Goal: Use online tool/utility: Utilize a website feature to perform a specific function

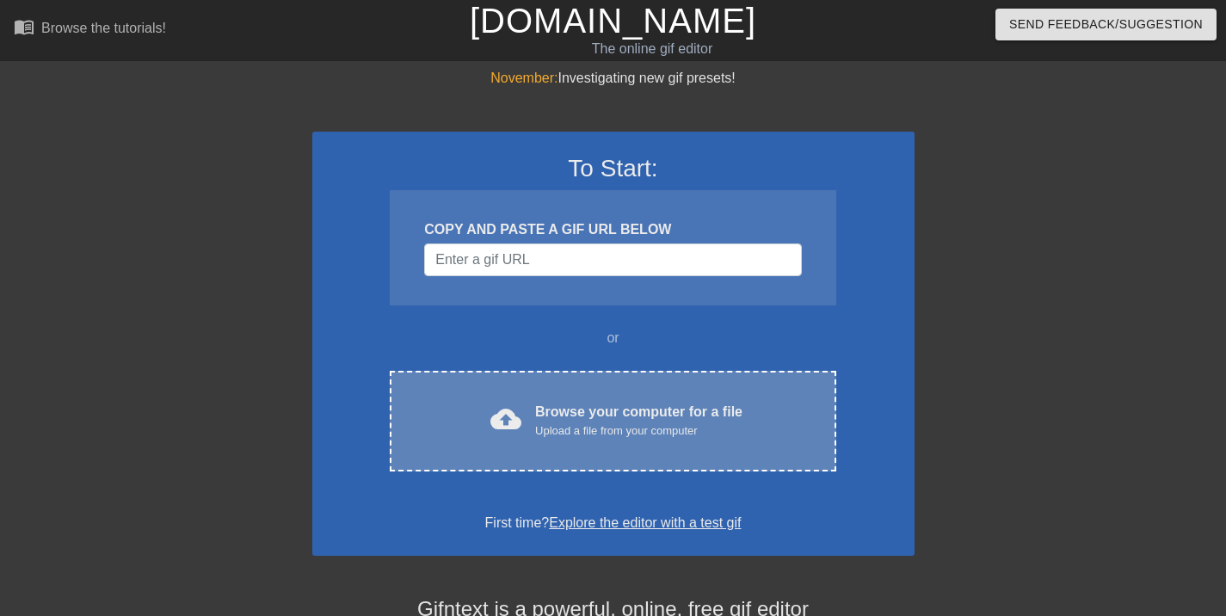
click at [587, 446] on div "cloud_upload Browse your computer for a file Upload a file from your computer C…" at bounding box center [613, 421] width 446 height 101
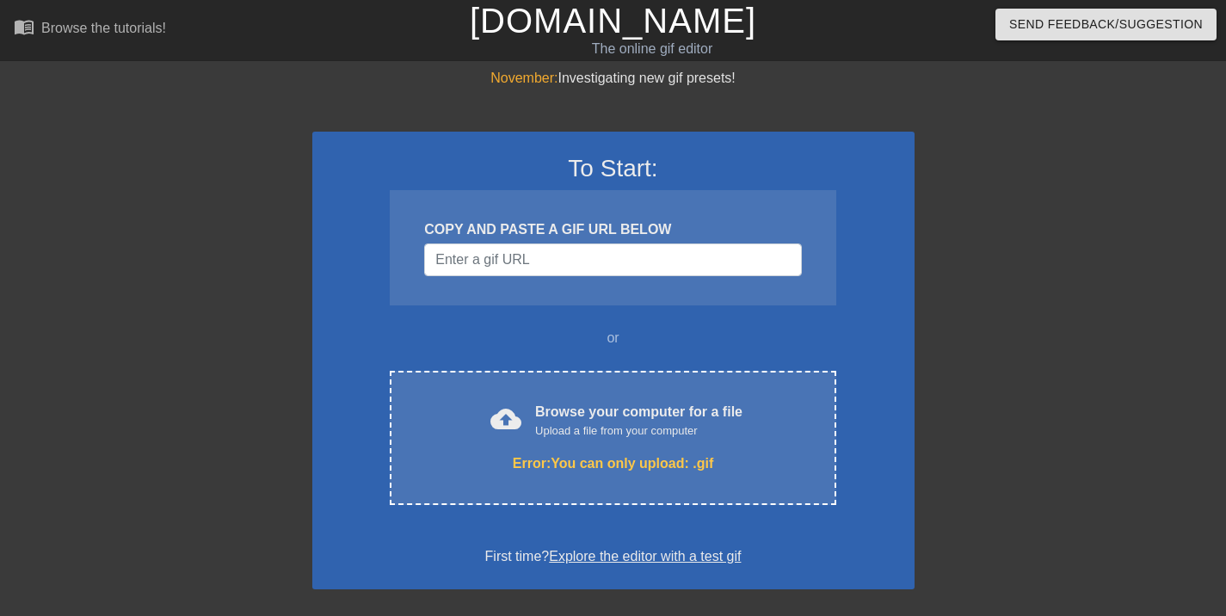
click at [238, 188] on div at bounding box center [163, 326] width 258 height 516
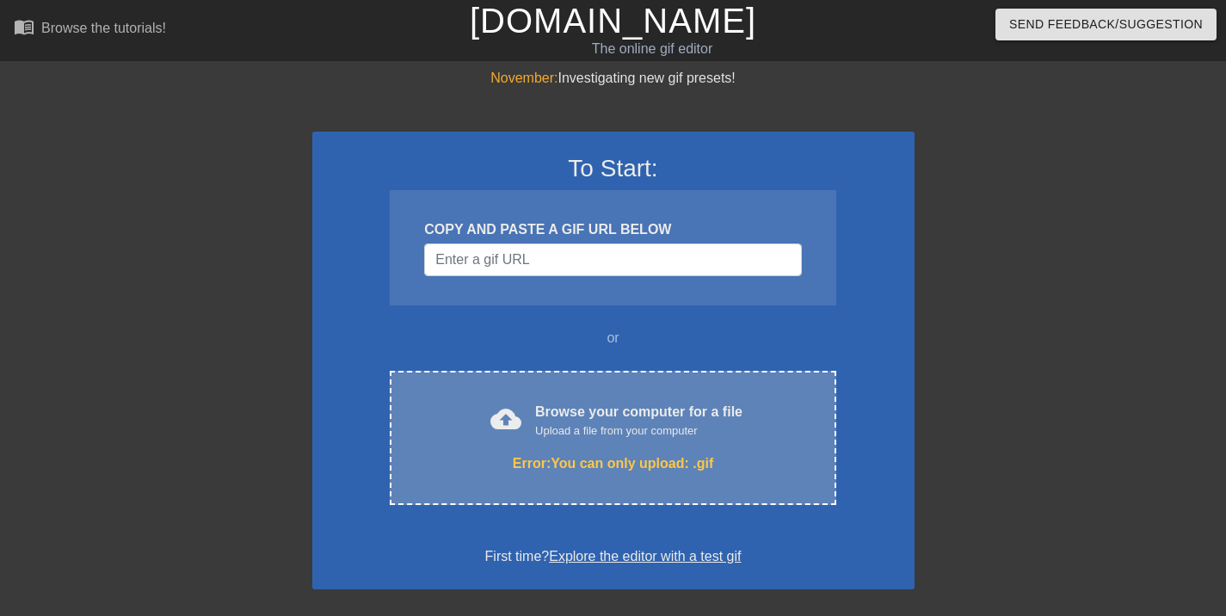
click at [538, 435] on div "Upload a file from your computer" at bounding box center [638, 430] width 207 height 17
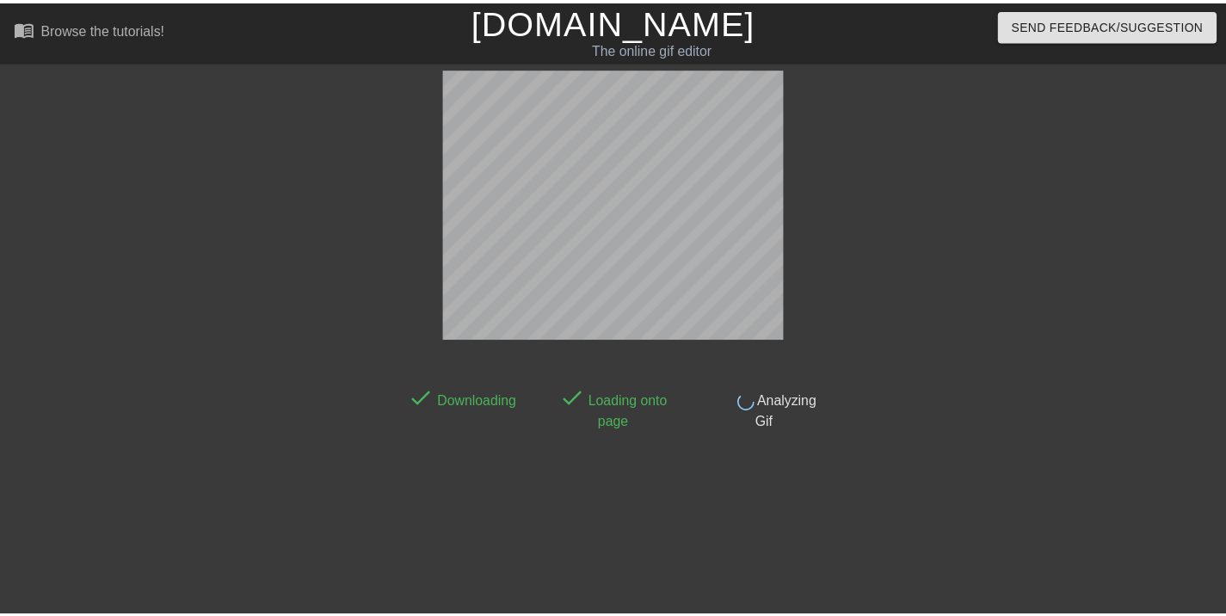
scroll to position [42, 0]
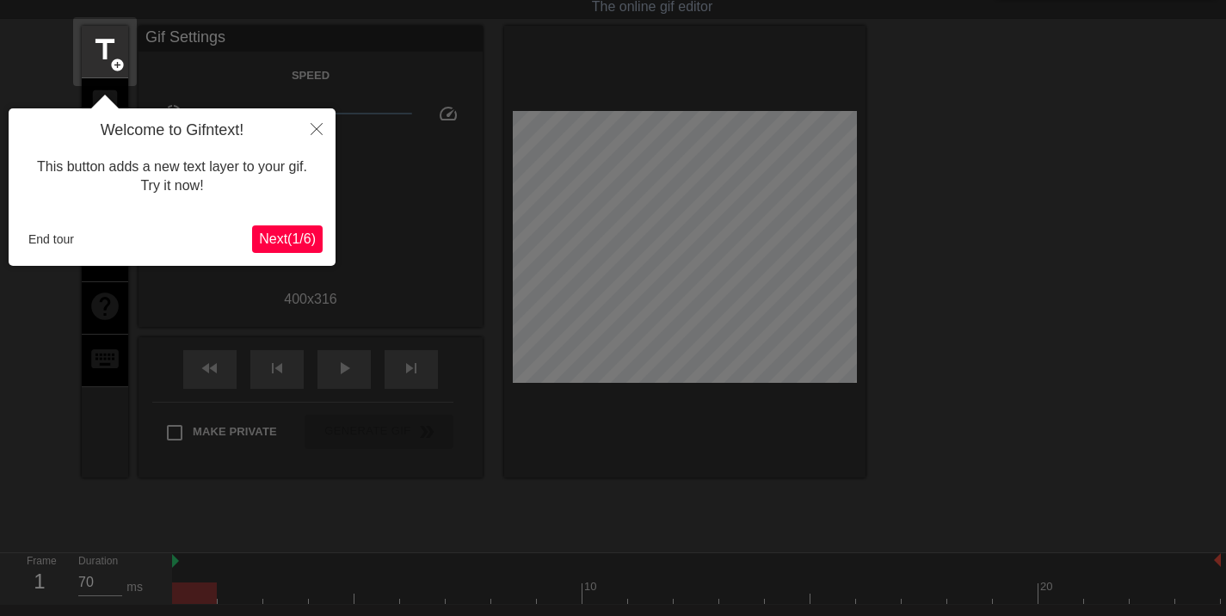
click at [292, 237] on span "Next ( 1 / 6 )" at bounding box center [287, 238] width 57 height 15
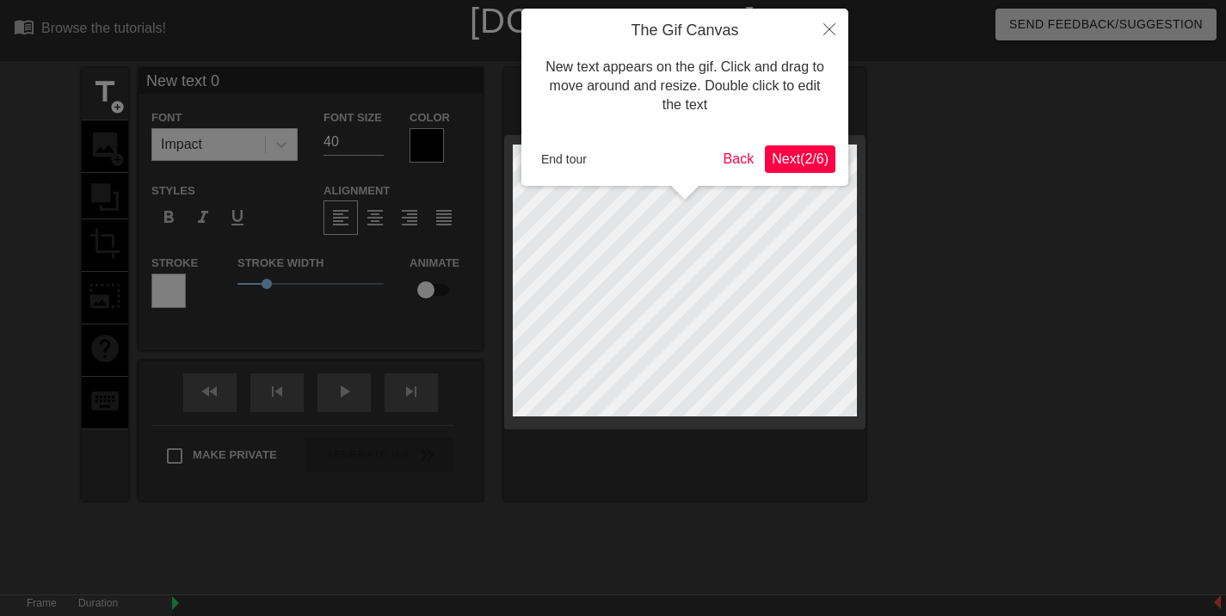
click at [802, 157] on span "Next ( 2 / 6 )" at bounding box center [800, 158] width 57 height 15
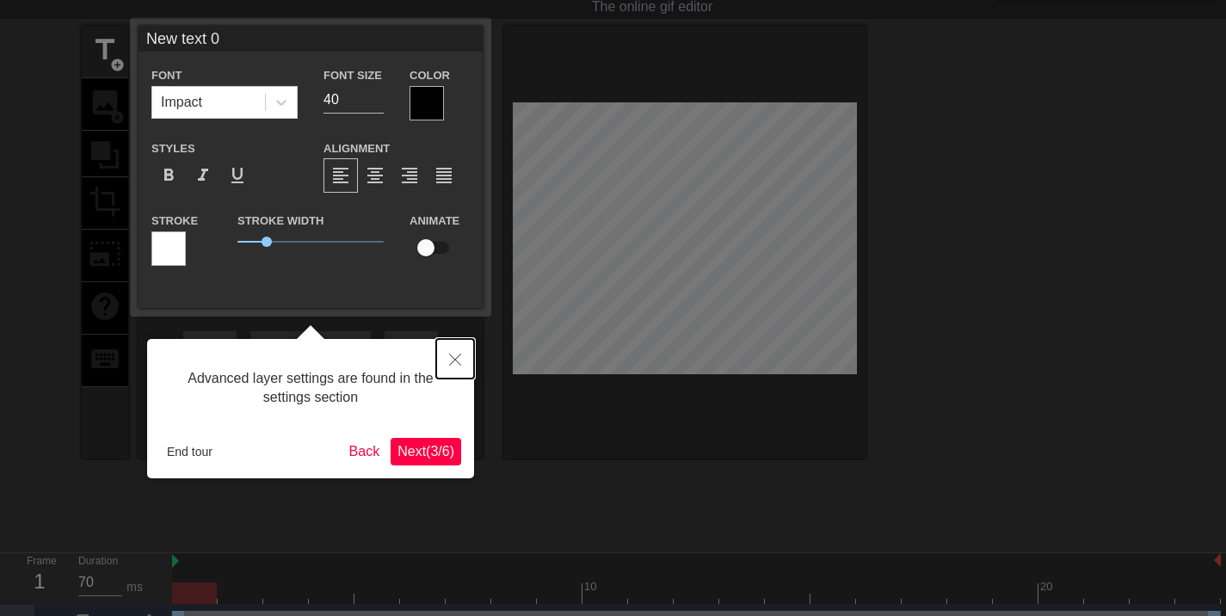
click at [459, 360] on icon "Close" at bounding box center [455, 360] width 12 height 12
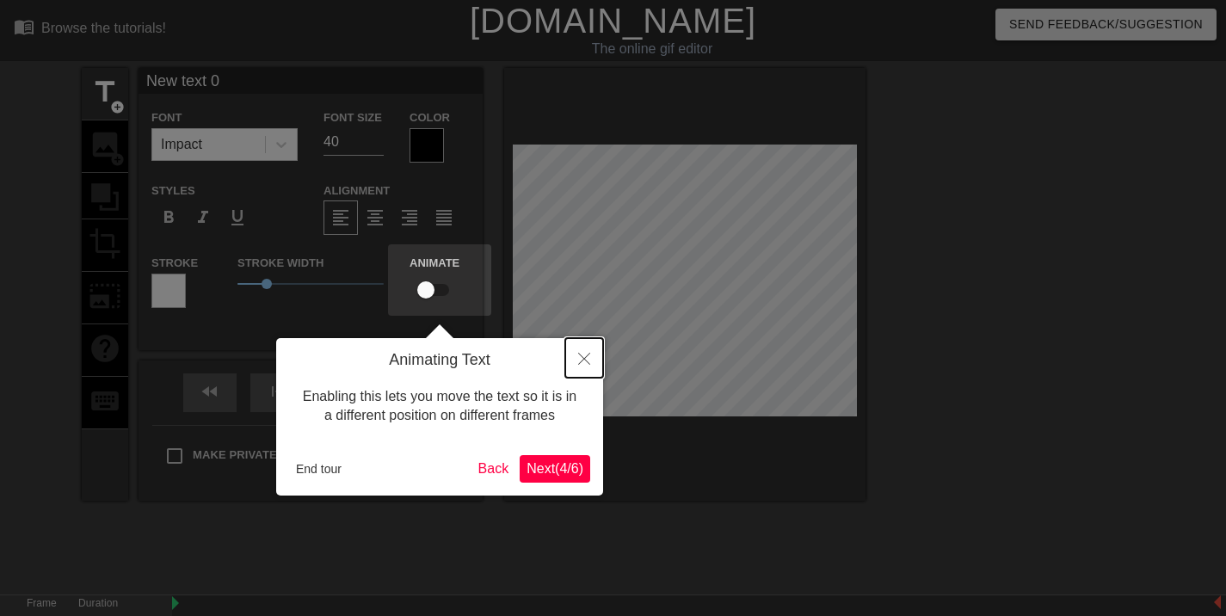
click at [586, 360] on icon "Close" at bounding box center [584, 359] width 12 height 12
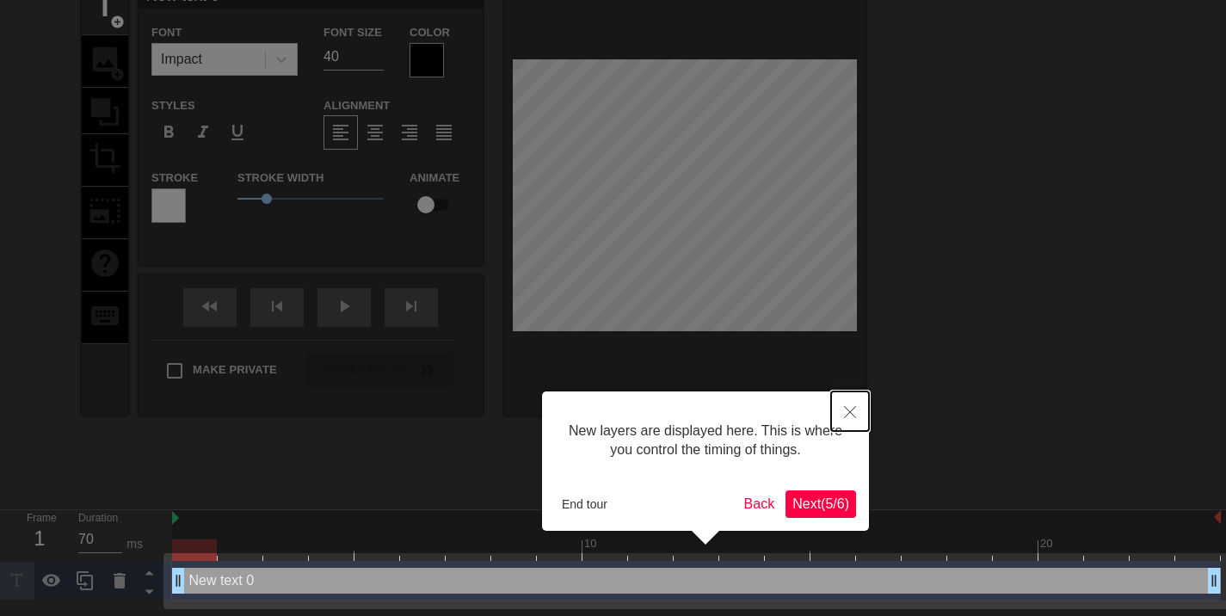
click at [846, 405] on button "Close" at bounding box center [850, 411] width 38 height 40
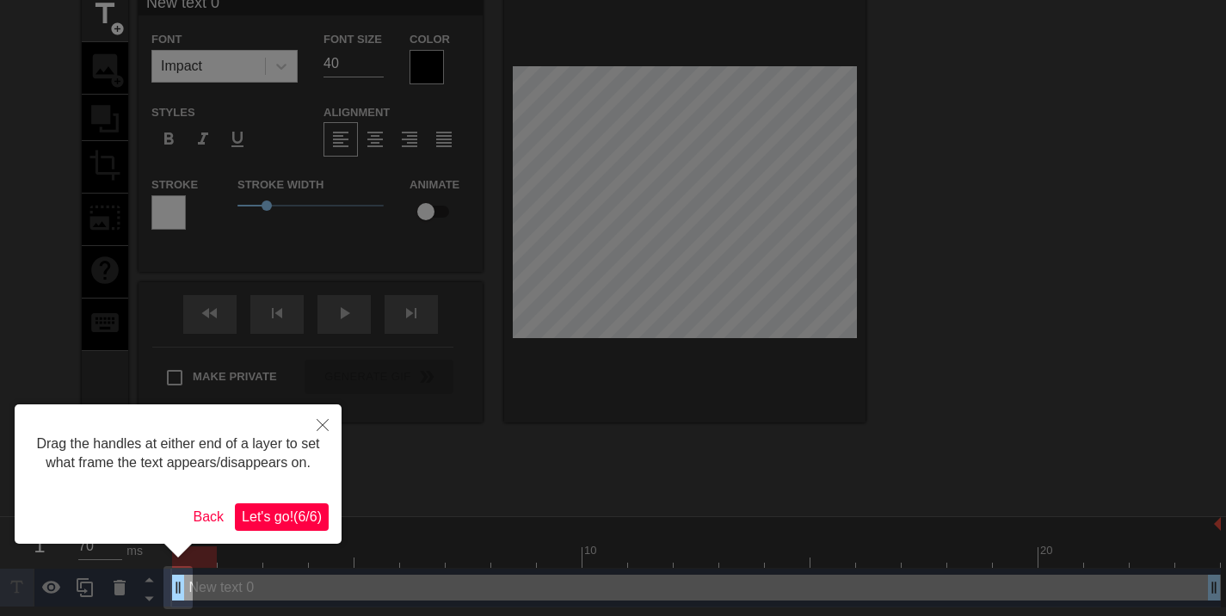
scroll to position [0, 0]
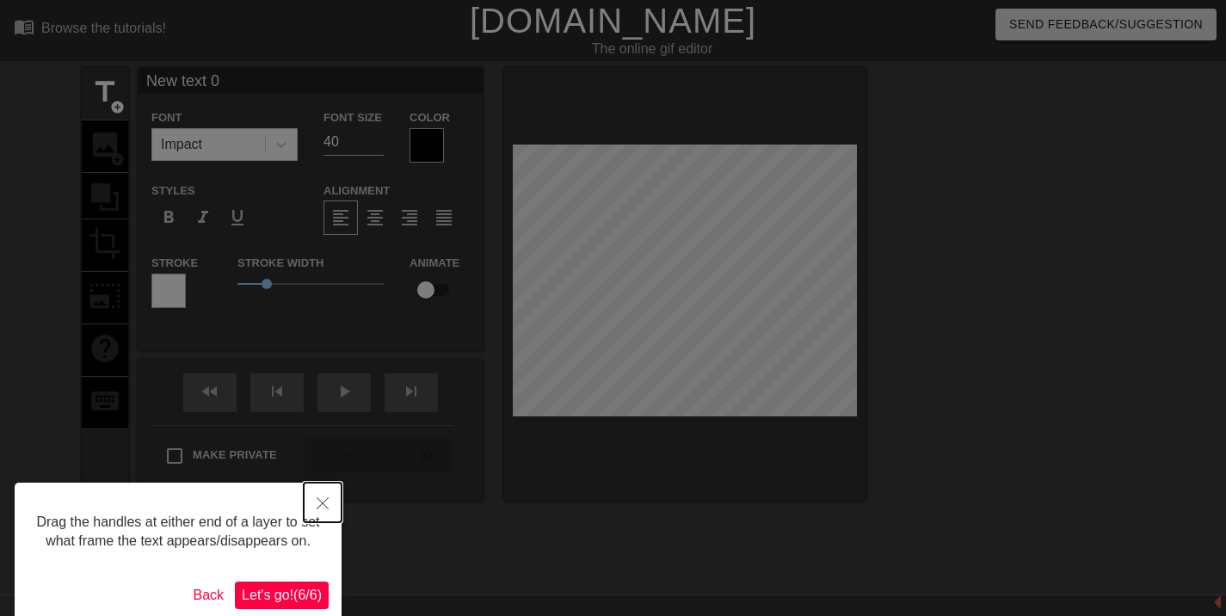
click at [320, 497] on button "Close" at bounding box center [323, 503] width 38 height 40
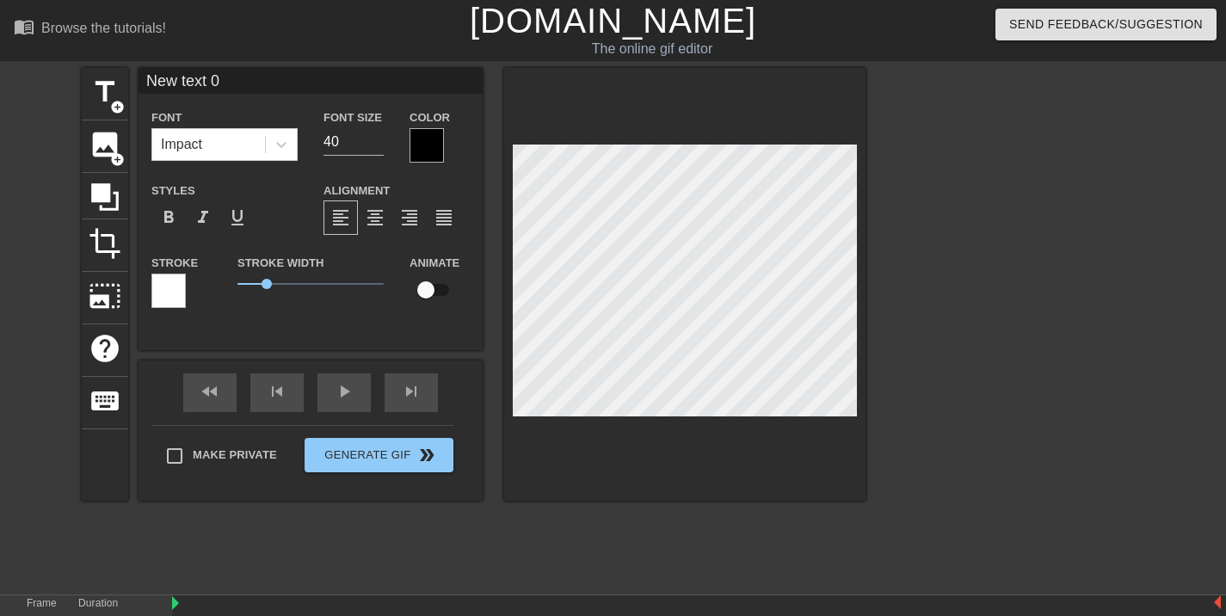
scroll to position [2, 2]
click at [111, 152] on span "add_circle" at bounding box center [117, 159] width 15 height 15
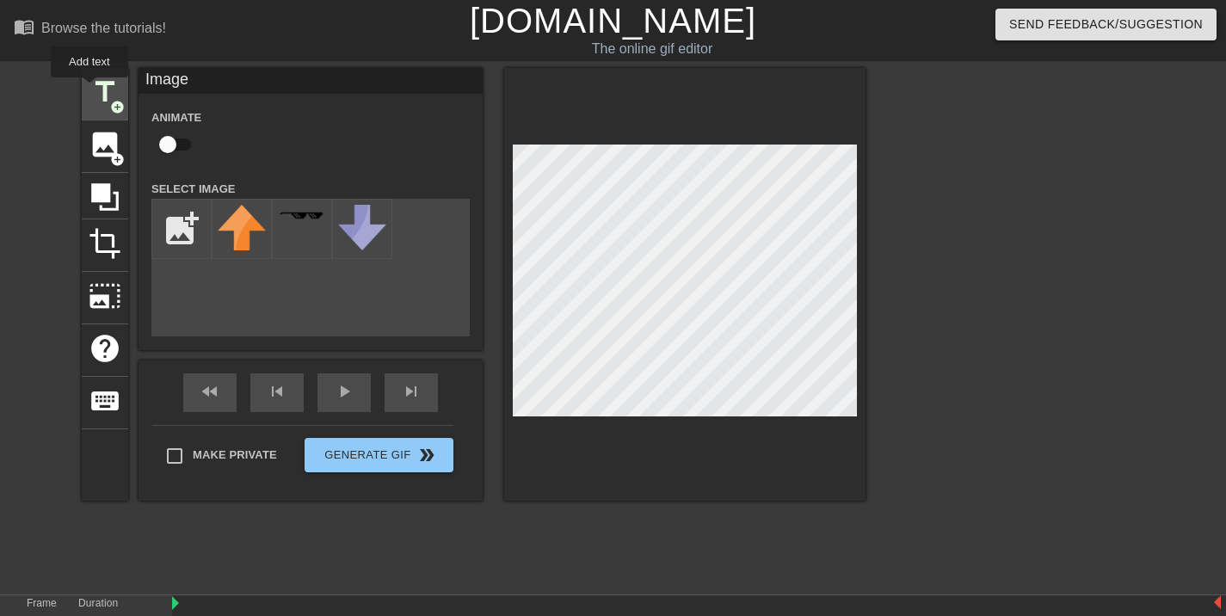
click at [89, 89] on span "title" at bounding box center [105, 92] width 33 height 33
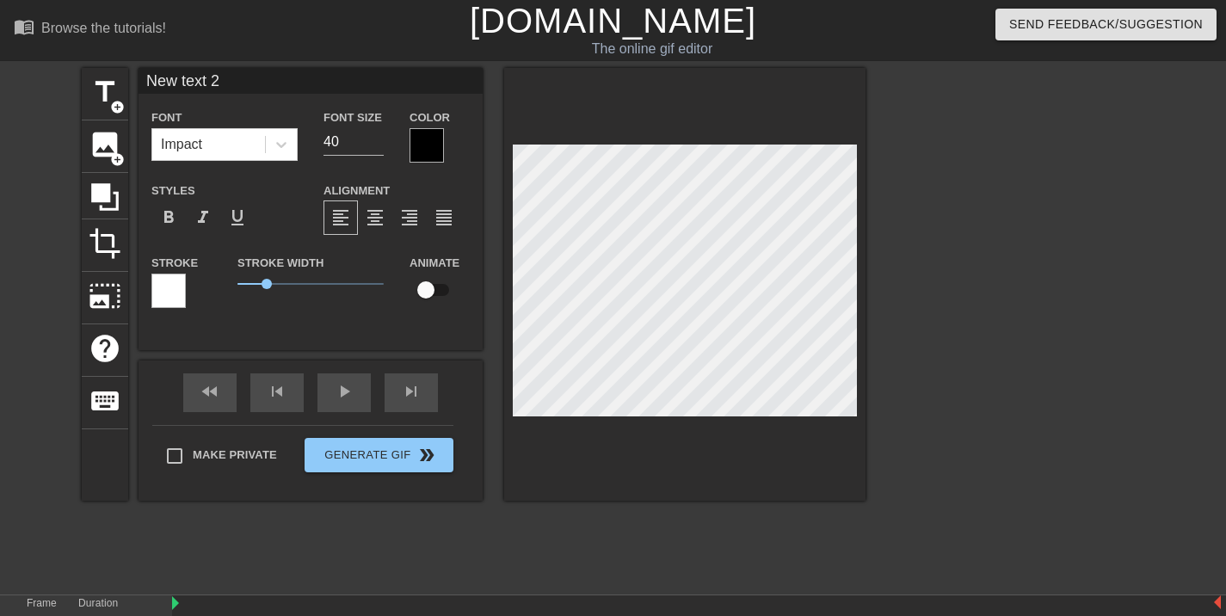
scroll to position [2, 4]
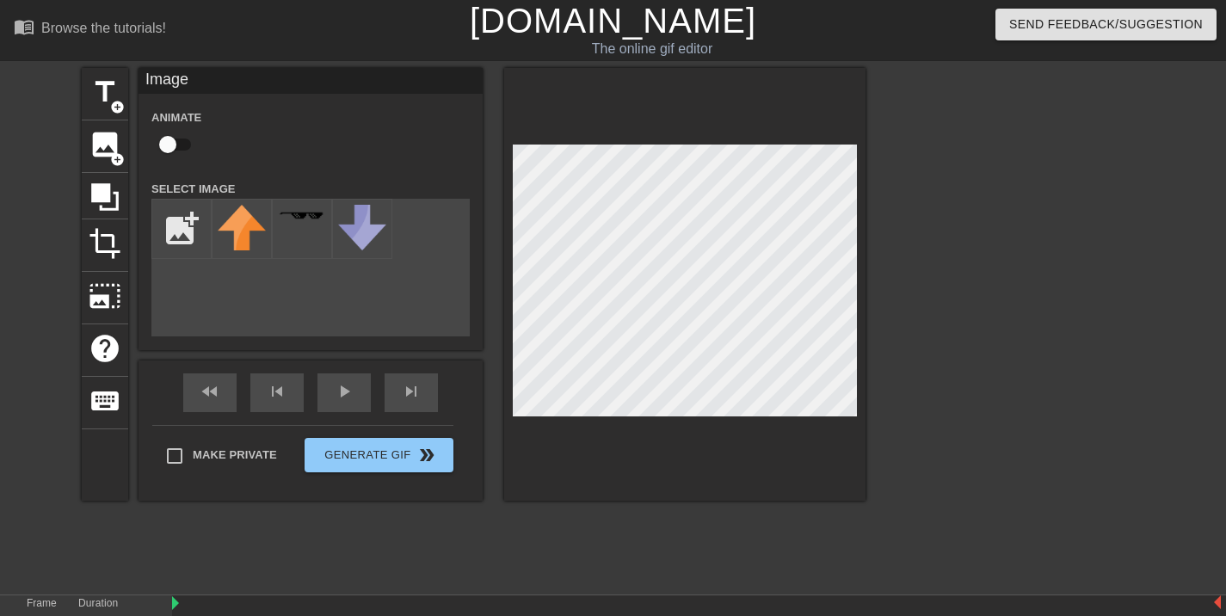
click at [845, 537] on div "title add_circle image add_circle crop photo_size_select_large help keyboard Im…" at bounding box center [474, 326] width 784 height 516
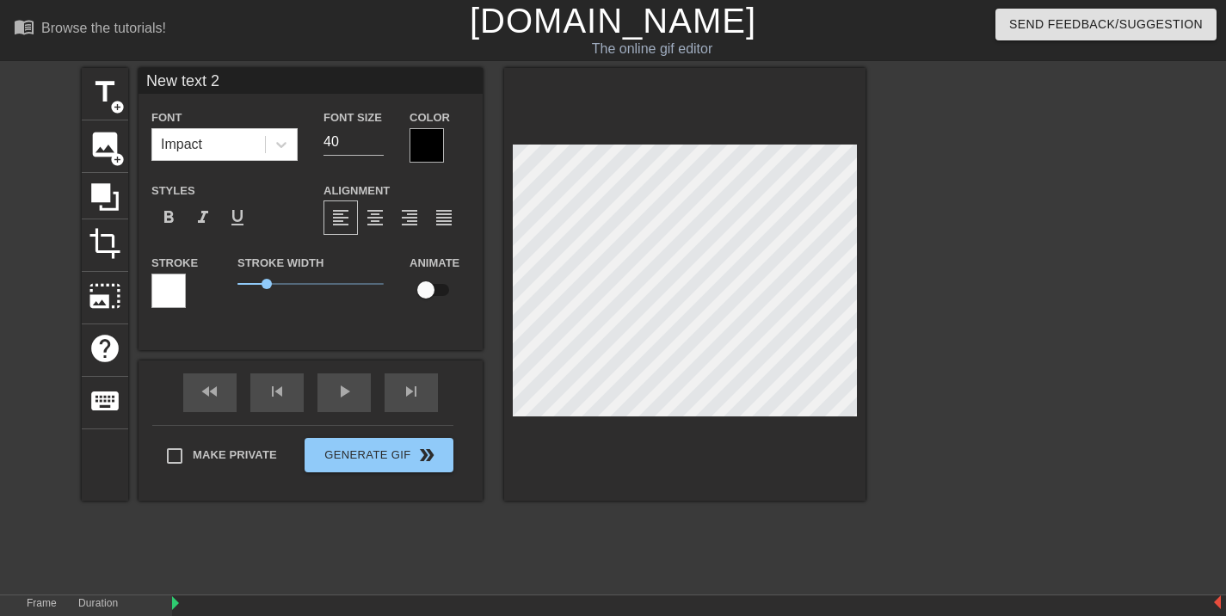
click at [767, 500] on div at bounding box center [684, 284] width 361 height 433
type input "New text 0"
click at [710, 474] on div at bounding box center [684, 284] width 361 height 433
click at [92, 147] on span "image" at bounding box center [105, 144] width 33 height 33
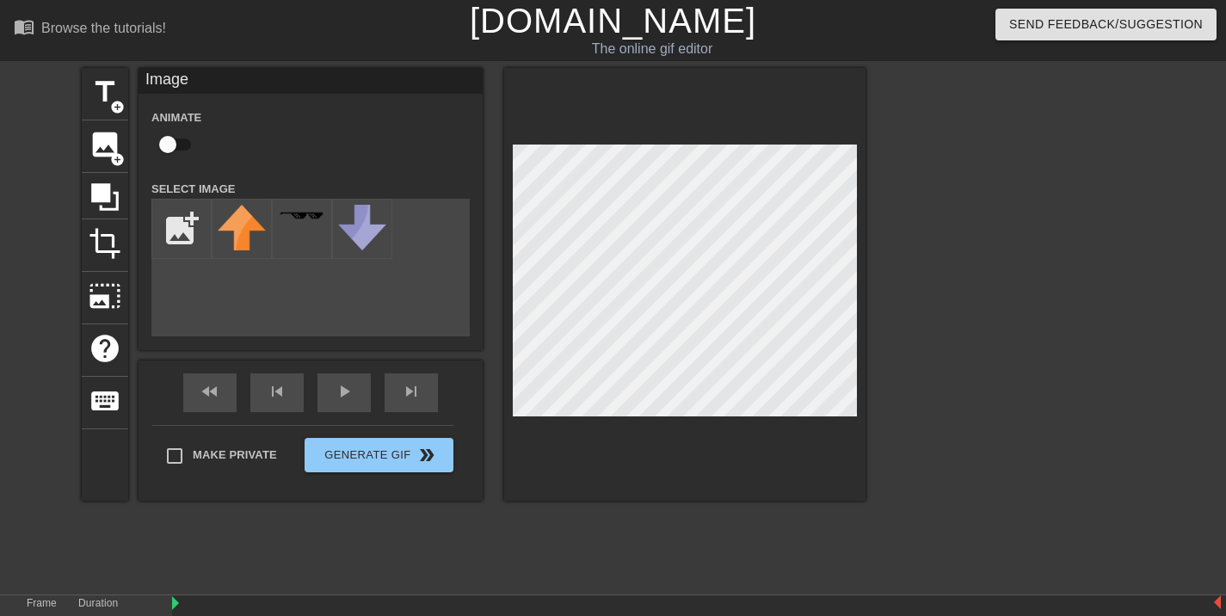
click at [680, 532] on div "title add_circle image add_circle crop photo_size_select_large help keyboard Im…" at bounding box center [474, 326] width 784 height 516
click at [181, 229] on input "file" at bounding box center [181, 229] width 58 height 58
type input "C:\fakepath\[PERSON_NAME].jfif"
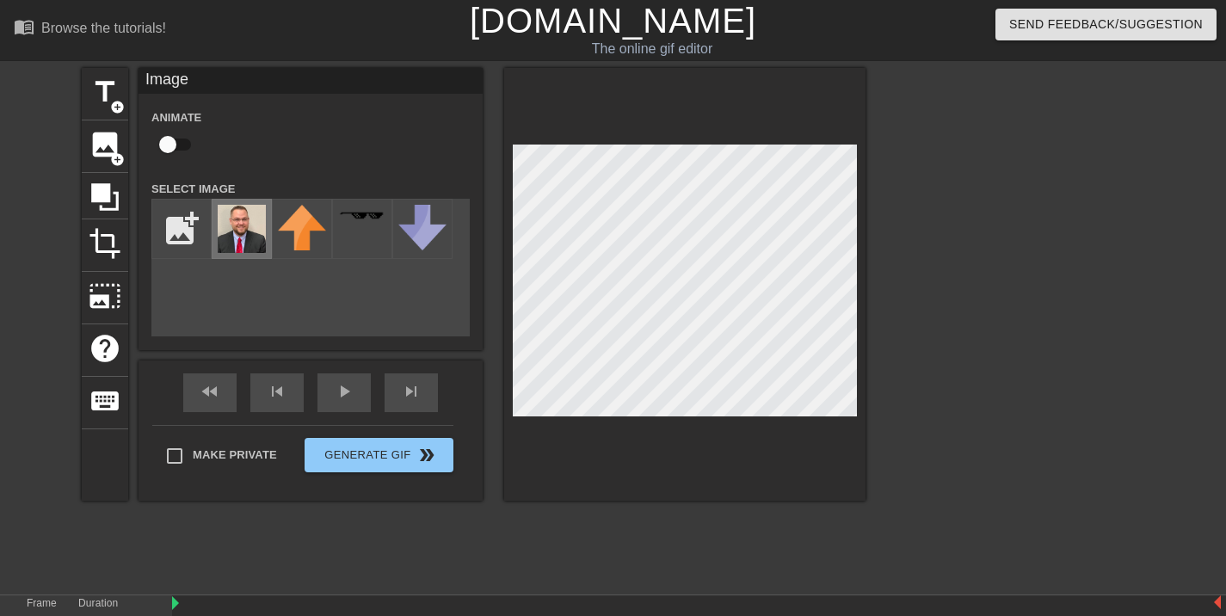
click at [251, 221] on img at bounding box center [242, 229] width 48 height 48
click at [237, 217] on img at bounding box center [242, 229] width 48 height 48
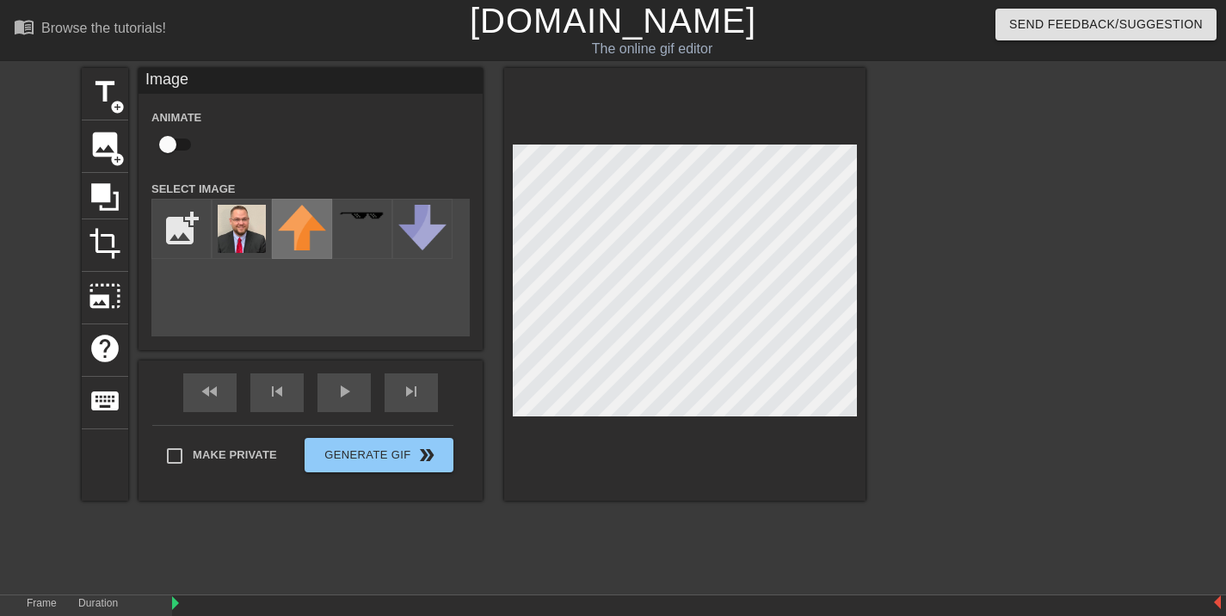
click at [292, 218] on img at bounding box center [302, 228] width 48 height 46
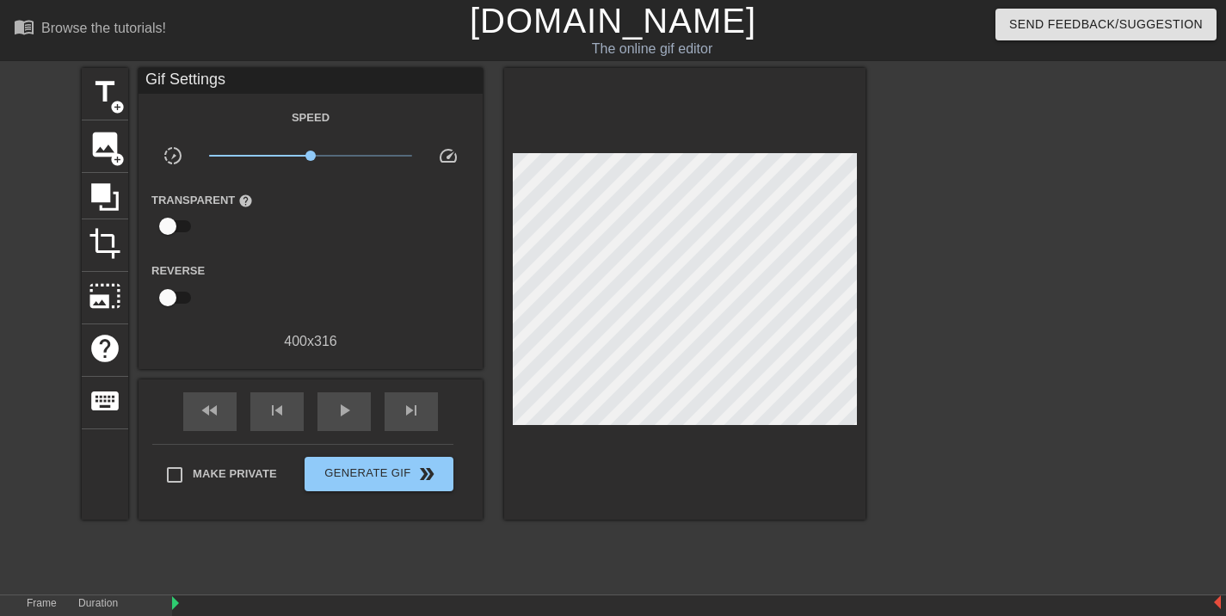
click at [713, 482] on div at bounding box center [684, 294] width 361 height 452
click at [96, 150] on span "image" at bounding box center [105, 144] width 33 height 33
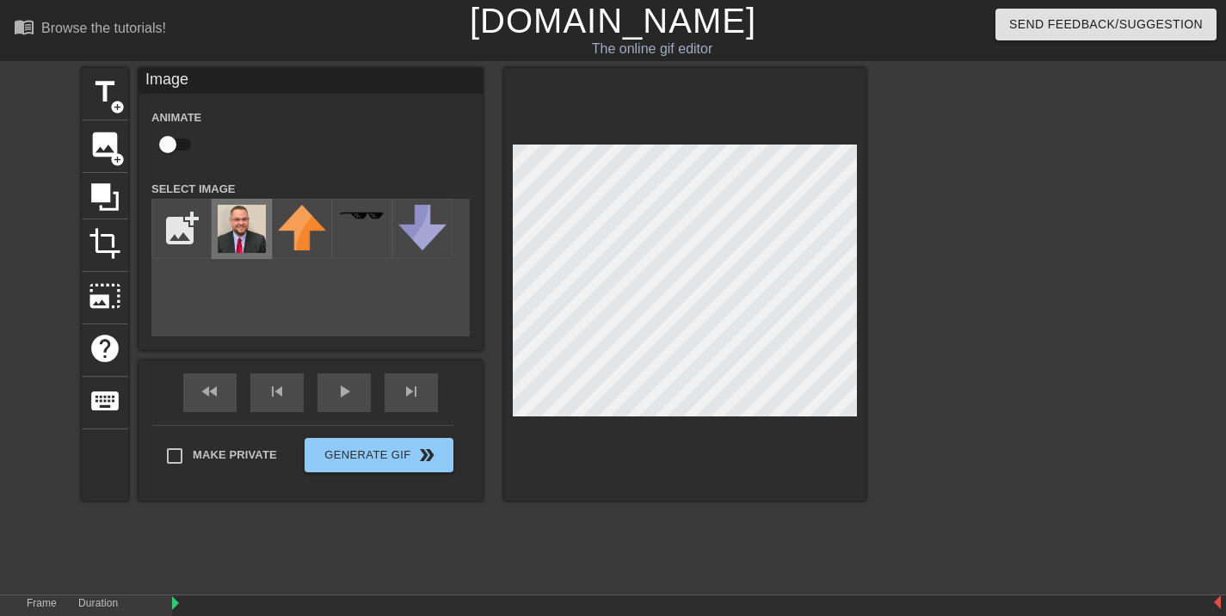
click at [233, 219] on img at bounding box center [242, 229] width 48 height 48
click at [261, 234] on img at bounding box center [242, 229] width 48 height 48
click at [261, 233] on img at bounding box center [242, 229] width 48 height 48
drag, startPoint x: 261, startPoint y: 233, endPoint x: 248, endPoint y: 232, distance: 12.9
click at [248, 232] on img at bounding box center [242, 229] width 48 height 48
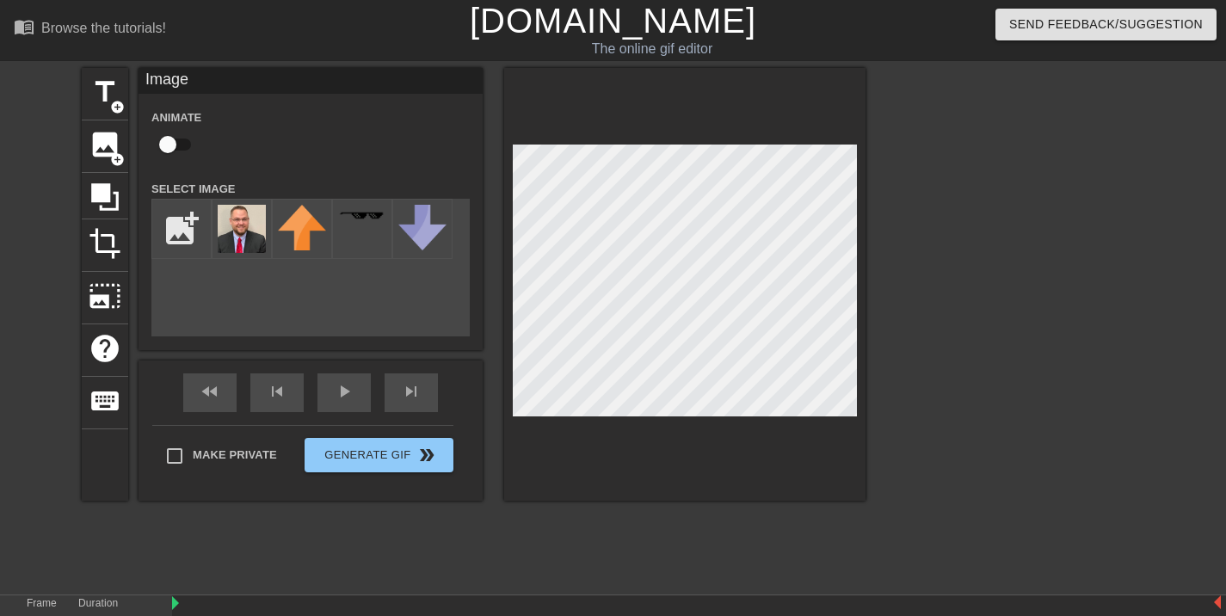
click at [322, 321] on div "add_photo_alternate" at bounding box center [310, 268] width 318 height 138
click at [108, 140] on span "image" at bounding box center [105, 144] width 33 height 33
click at [716, 491] on div at bounding box center [684, 284] width 361 height 433
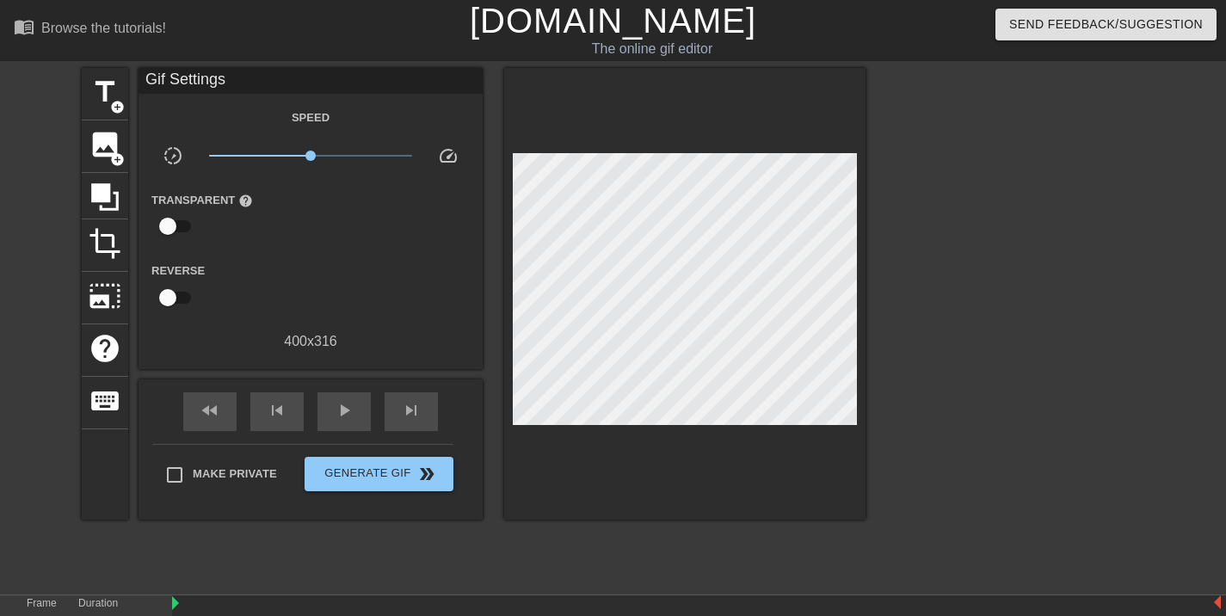
drag, startPoint x: 716, startPoint y: 491, endPoint x: 138, endPoint y: 182, distance: 655.3
click at [138, 182] on div "title add_circle image add_circle crop photo_size_select_large help keyboard Gi…" at bounding box center [474, 294] width 784 height 452
click at [107, 152] on span "image" at bounding box center [105, 144] width 33 height 33
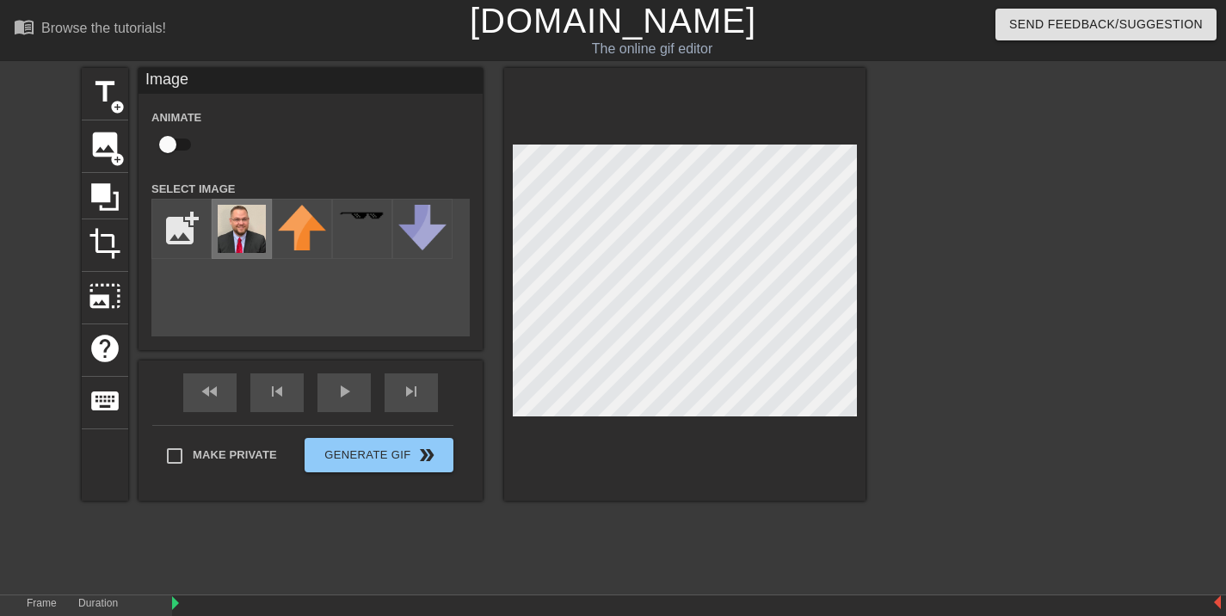
click at [244, 224] on img at bounding box center [242, 229] width 48 height 48
click at [104, 141] on span "image" at bounding box center [105, 144] width 33 height 33
click at [245, 231] on img at bounding box center [242, 229] width 48 height 48
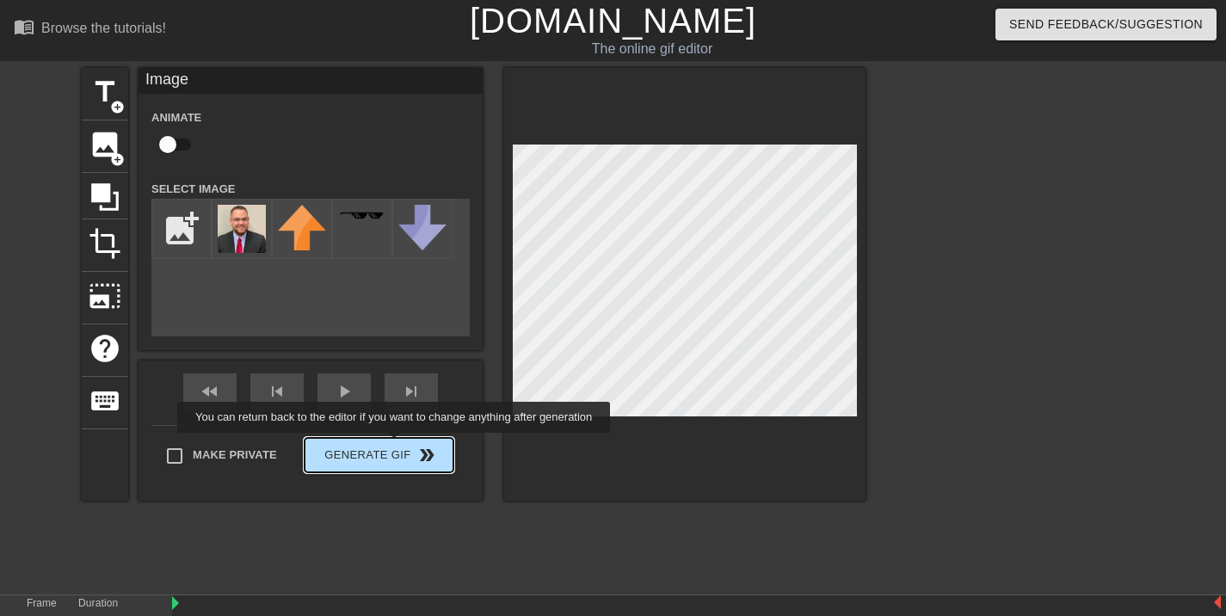
click at [386, 452] on div "Make Private Generate Gif double_arrow" at bounding box center [302, 459] width 301 height 68
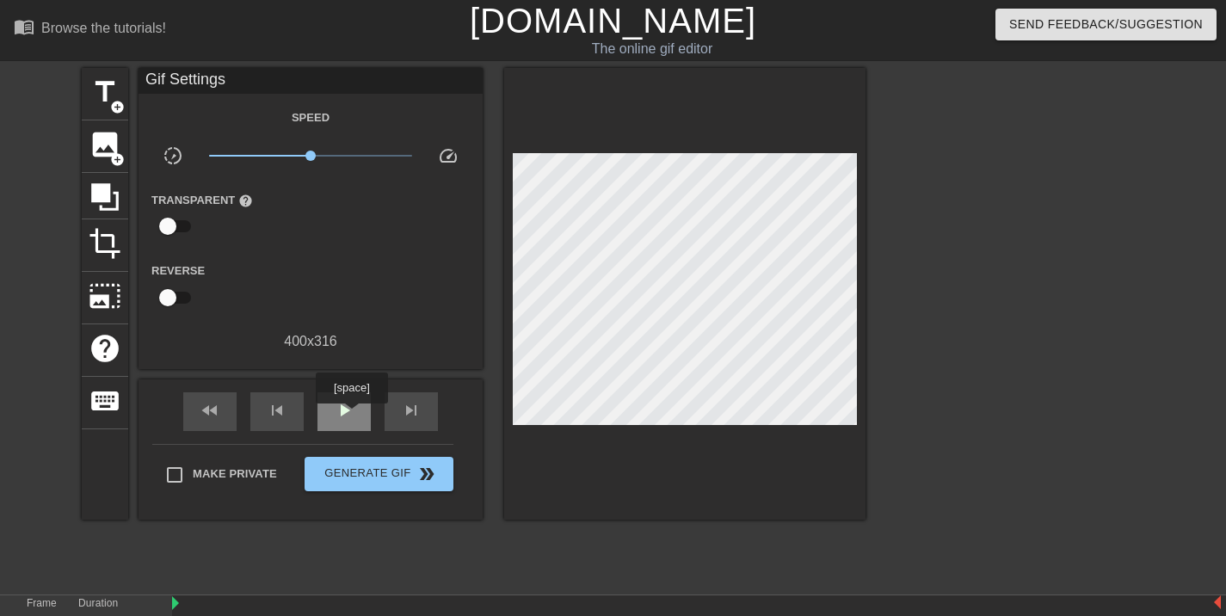
click at [349, 415] on span "play_arrow" at bounding box center [344, 410] width 21 height 21
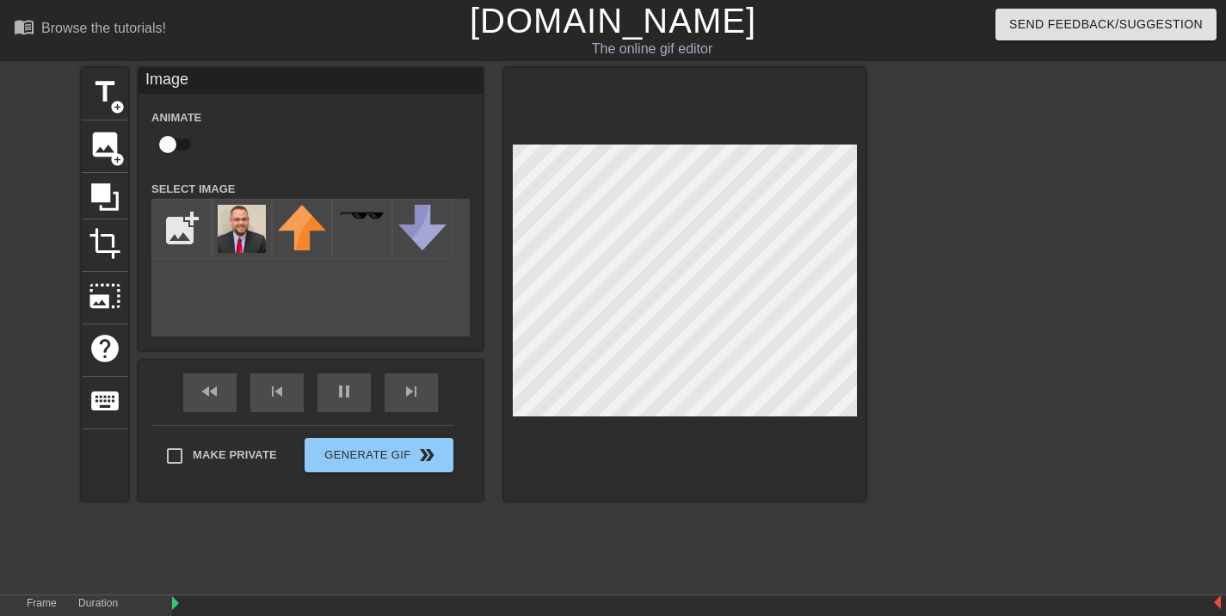
click at [169, 138] on input "checkbox" at bounding box center [168, 144] width 98 height 33
checkbox input "true"
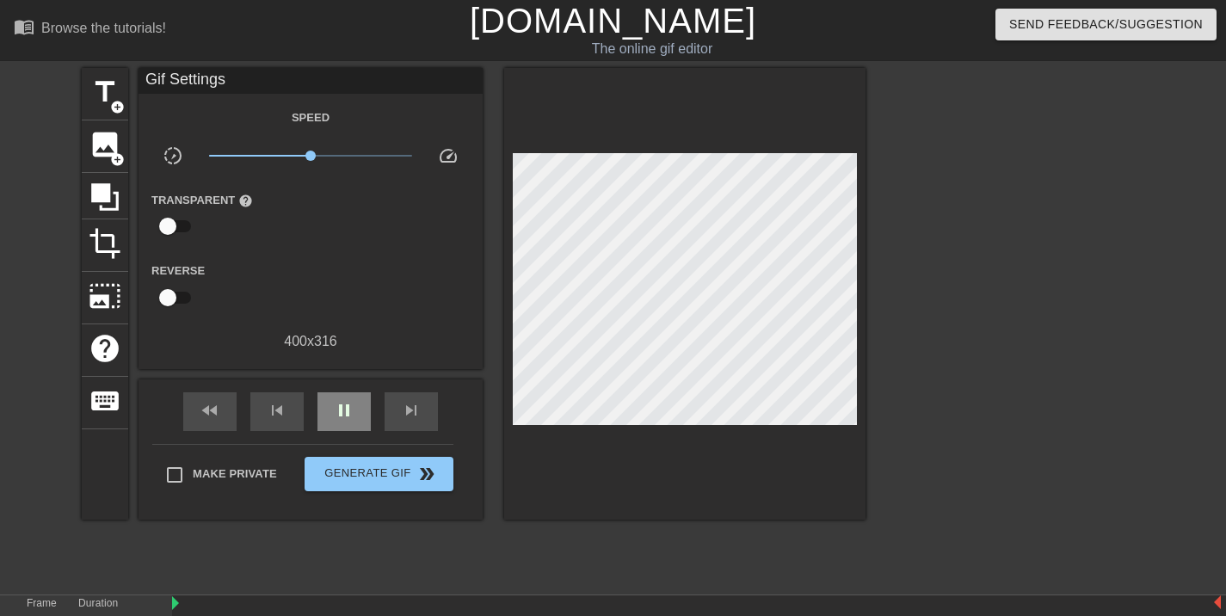
click at [323, 388] on div "fast_rewind skip_previous pause skip_next" at bounding box center [310, 411] width 280 height 65
click at [344, 430] on div "fast_rewind skip_previous pause skip_next" at bounding box center [310, 411] width 280 height 65
click at [348, 416] on span "pause" at bounding box center [344, 410] width 21 height 21
click at [91, 139] on span "image" at bounding box center [105, 144] width 33 height 33
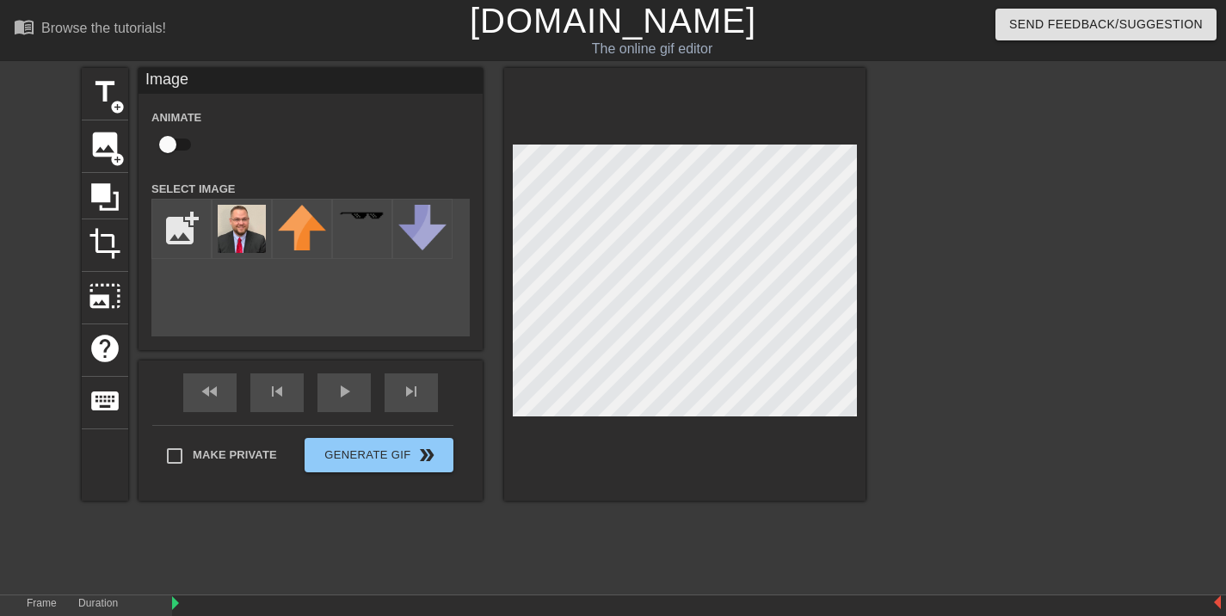
click at [760, 577] on div "title add_circle image add_circle crop photo_size_select_large help keyboard Im…" at bounding box center [474, 326] width 784 height 516
checkbox input "true"
click at [355, 395] on div "play_arrow" at bounding box center [343, 392] width 53 height 39
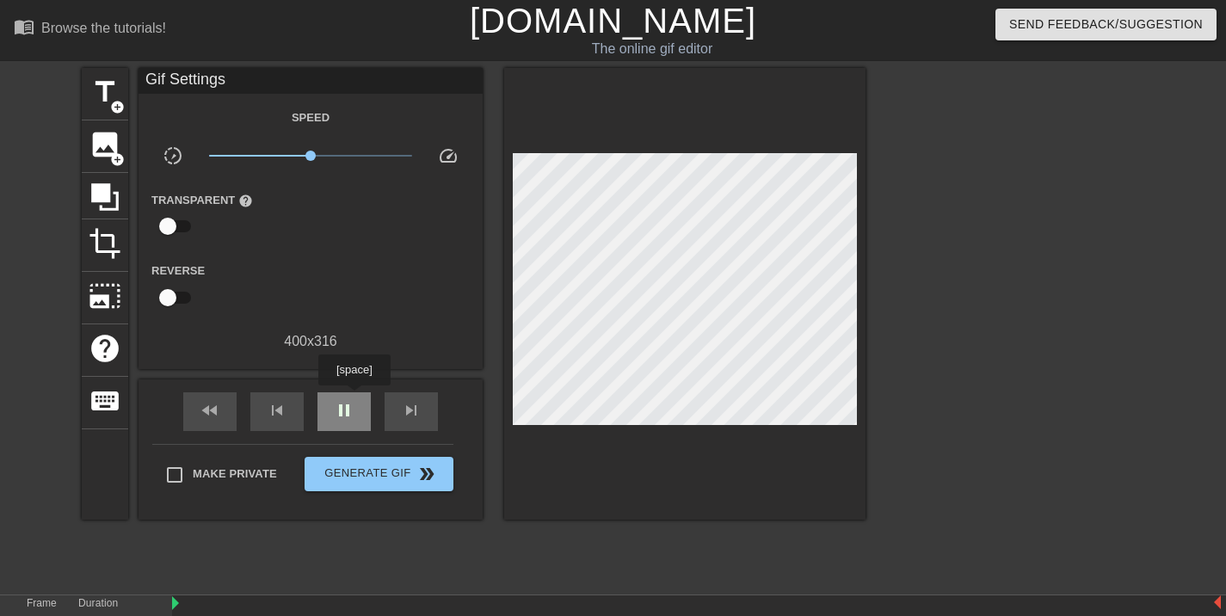
click at [354, 397] on div "pause" at bounding box center [343, 411] width 53 height 39
